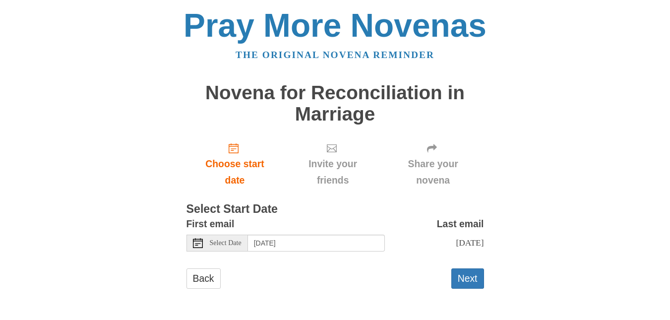
scroll to position [7, 0]
click at [462, 283] on button "Next" at bounding box center [468, 278] width 33 height 20
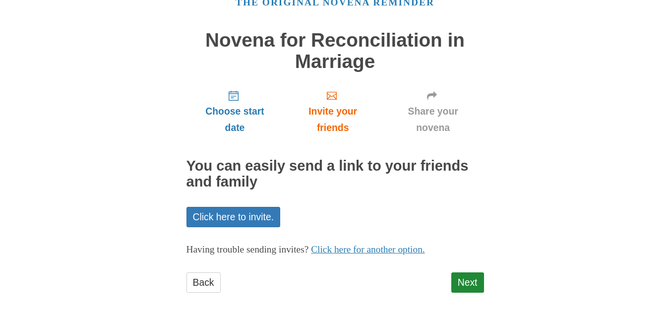
scroll to position [55, 0]
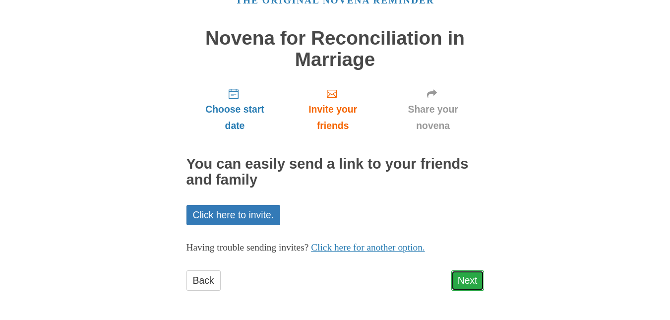
click at [471, 285] on link "Next" at bounding box center [468, 280] width 33 height 20
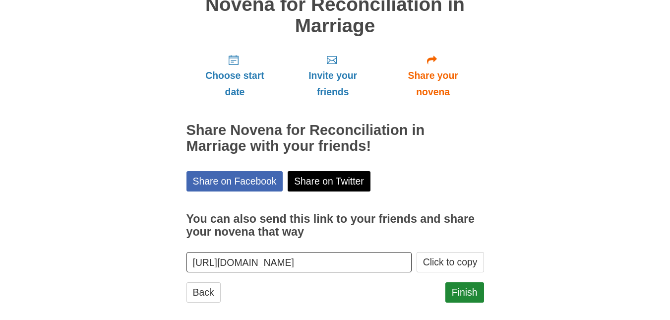
scroll to position [100, 0]
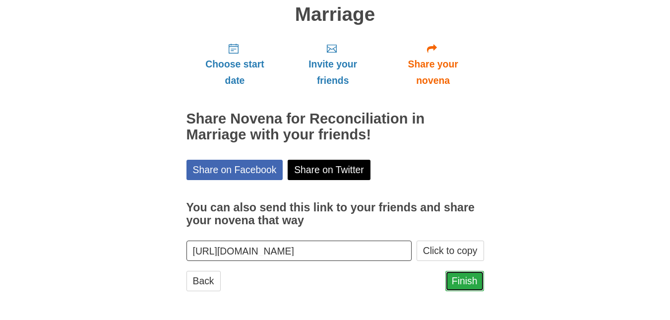
click at [474, 282] on link "Finish" at bounding box center [465, 281] width 39 height 20
